Goal: Task Accomplishment & Management: Manage account settings

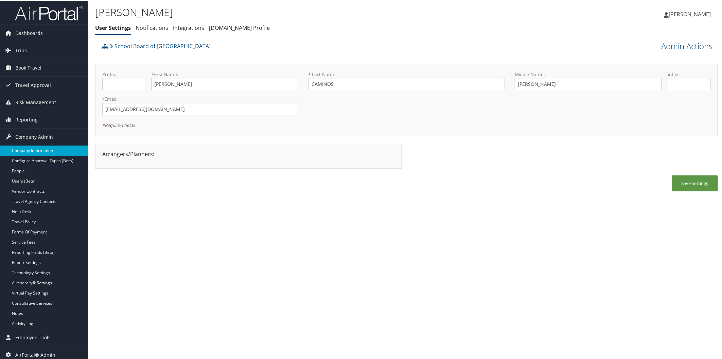
click at [44, 146] on link "Company Information" at bounding box center [44, 150] width 88 height 10
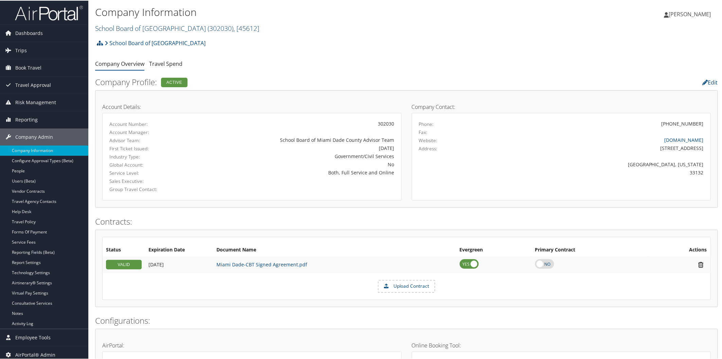
click at [141, 24] on link "School Board of Miami Dade County ( 302030 ) , [ 45612 ]" at bounding box center [177, 27] width 164 height 9
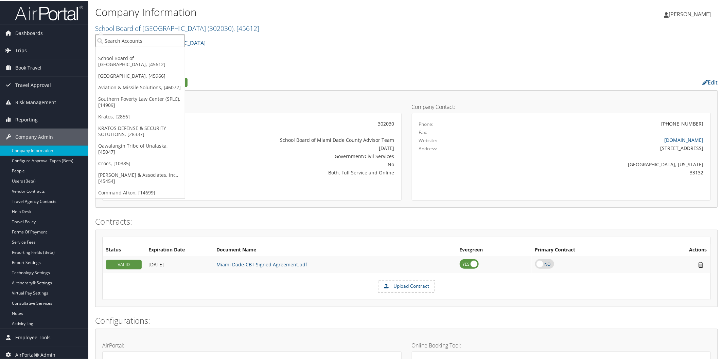
click at [130, 36] on input "search" at bounding box center [139, 40] width 89 height 13
type input "ta digital"
click at [113, 52] on div "TA Digital (301545), [39711]" at bounding box center [140, 53] width 97 height 6
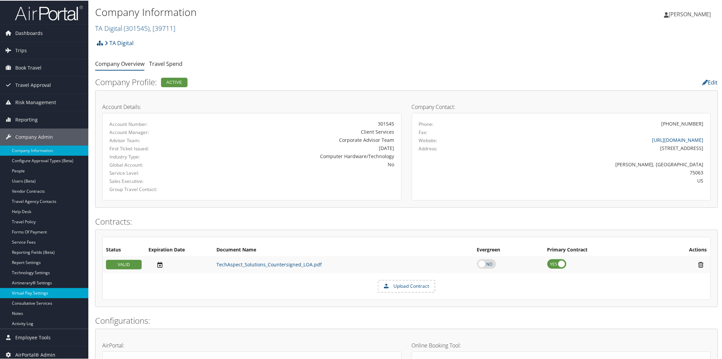
click at [36, 291] on link "Virtual Pay Settings" at bounding box center [44, 293] width 88 height 10
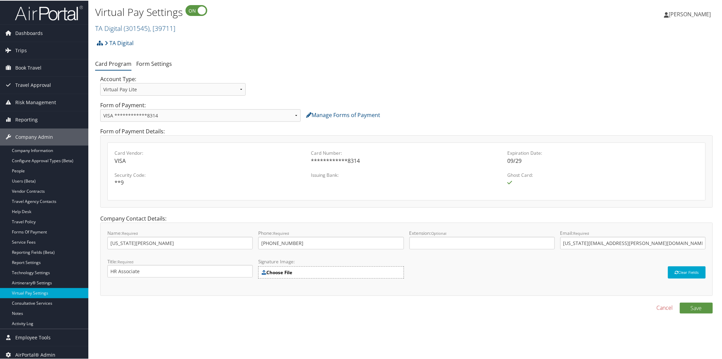
drag, startPoint x: 114, startPoint y: 28, endPoint x: 109, endPoint y: 35, distance: 8.5
click at [114, 28] on link "TA Digital ( 301545 ) , [ 39711 ]" at bounding box center [135, 27] width 80 height 9
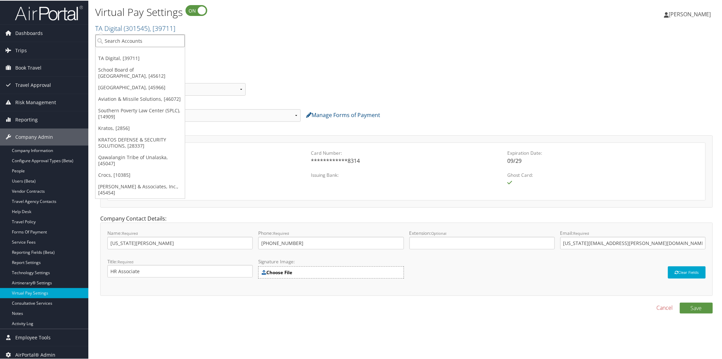
click at [108, 44] on input "search" at bounding box center [139, 40] width 89 height 13
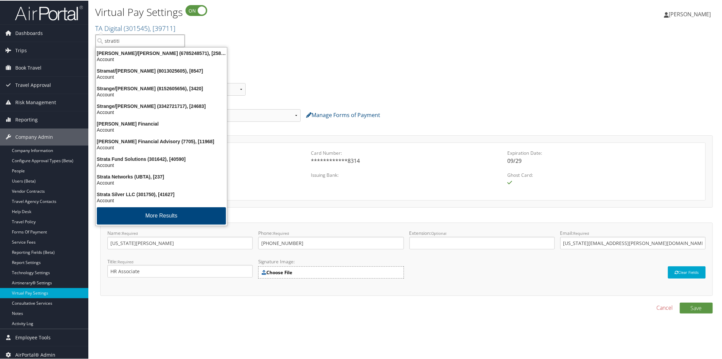
type input "stratitia"
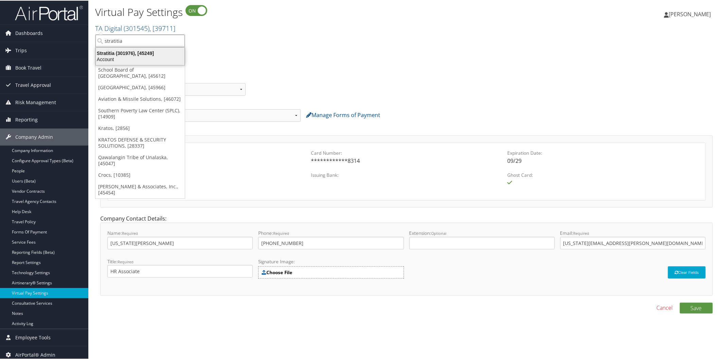
click at [143, 53] on div "Stratitia (301976), [45249]" at bounding box center [140, 53] width 97 height 6
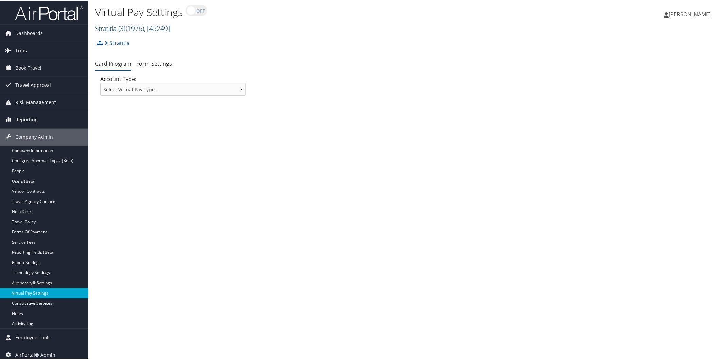
click at [27, 119] on span "Reporting" at bounding box center [26, 119] width 22 height 17
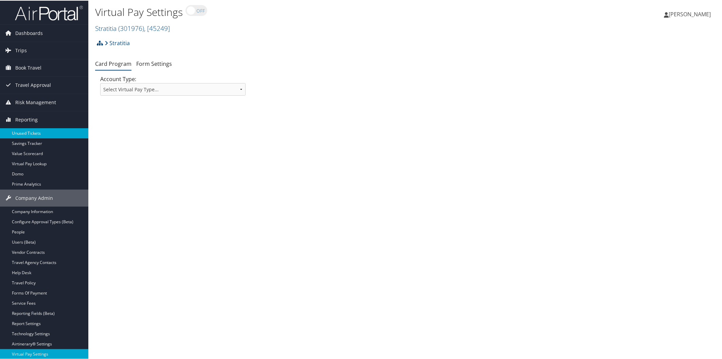
click at [48, 134] on link "Unused Tickets" at bounding box center [44, 133] width 88 height 10
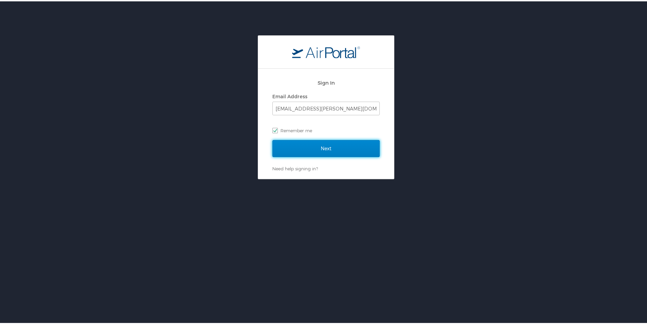
click at [326, 151] on input "Next" at bounding box center [325, 147] width 107 height 17
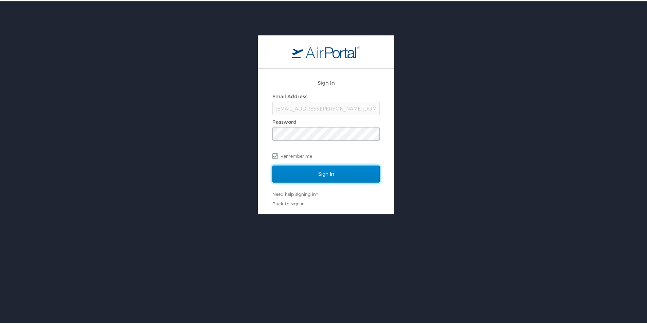
click at [320, 176] on input "Sign In" at bounding box center [325, 172] width 107 height 17
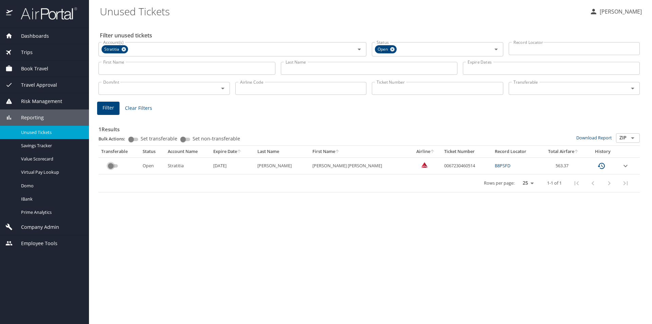
click at [118, 165] on input "custom pagination table" at bounding box center [110, 166] width 24 height 8
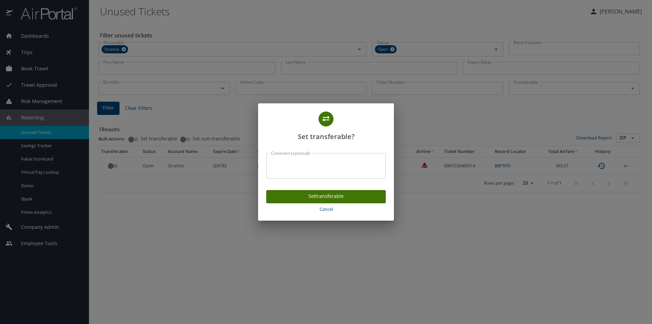
click at [277, 195] on span "Set transferable" at bounding box center [326, 196] width 109 height 8
